Goal: Task Accomplishment & Management: Manage account settings

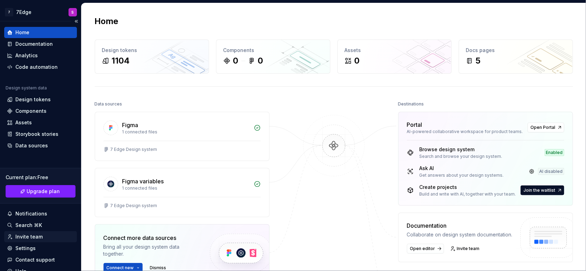
click at [35, 238] on div "Invite team" at bounding box center [28, 236] width 27 height 7
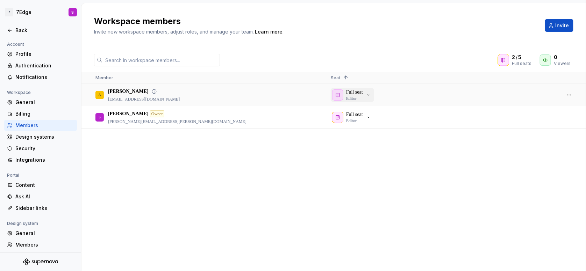
click at [367, 96] on icon "button" at bounding box center [368, 95] width 6 height 6
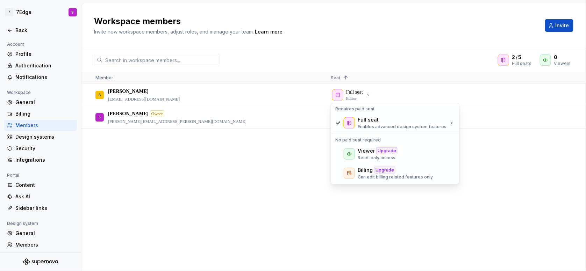
click at [483, 206] on div "A Aishwarya [EMAIL_ADDRESS][DOMAIN_NAME] Full seat Editor S [PERSON_NAME] Owner…" at bounding box center [333, 177] width 504 height 187
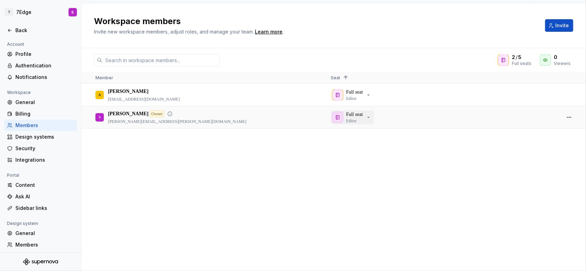
click at [369, 118] on icon "button" at bounding box center [368, 118] width 6 height 6
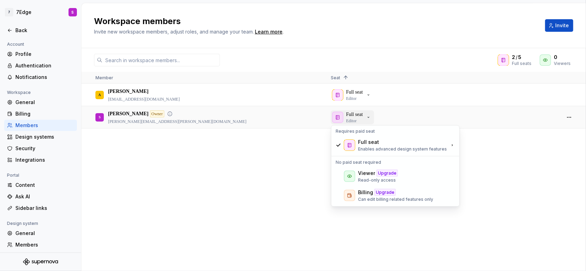
click at [369, 117] on icon "button" at bounding box center [368, 118] width 6 height 6
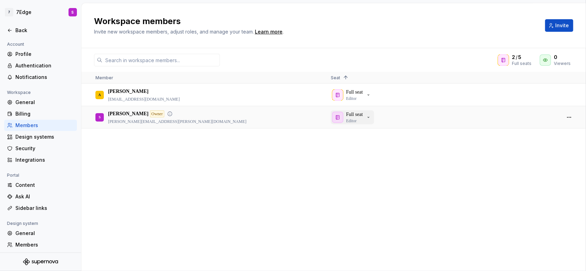
click at [369, 117] on icon "button" at bounding box center [368, 118] width 6 height 6
click at [365, 92] on div "Full seat Editor" at bounding box center [351, 95] width 39 height 13
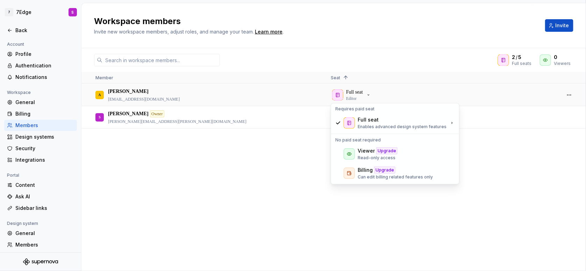
click at [401, 226] on div "A Aishwarya [EMAIL_ADDRESS][DOMAIN_NAME] Full seat Editor S [PERSON_NAME] Owner…" at bounding box center [333, 177] width 504 height 187
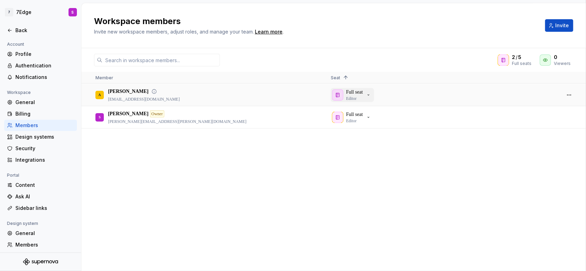
click at [373, 98] on button "Full seat Editor" at bounding box center [352, 95] width 43 height 14
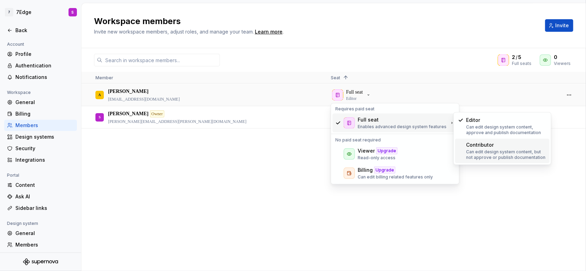
click at [466, 147] on div "Contributor" at bounding box center [480, 145] width 28 height 7
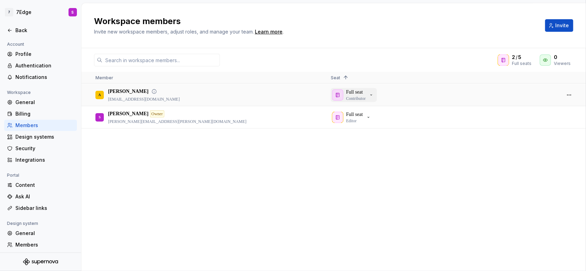
click at [375, 98] on button "Full seat Contributor" at bounding box center [354, 95] width 46 height 14
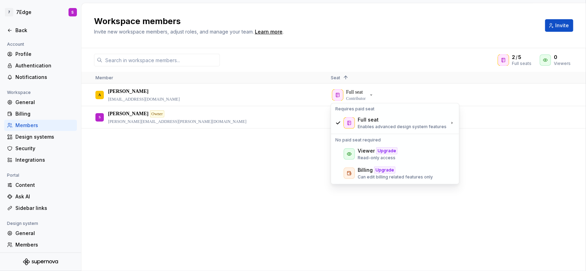
click at [252, 164] on div "A Aishwarya [EMAIL_ADDRESS][DOMAIN_NAME] Full seat Contributor S [PERSON_NAME] …" at bounding box center [333, 177] width 504 height 187
